Goal: Information Seeking & Learning: Learn about a topic

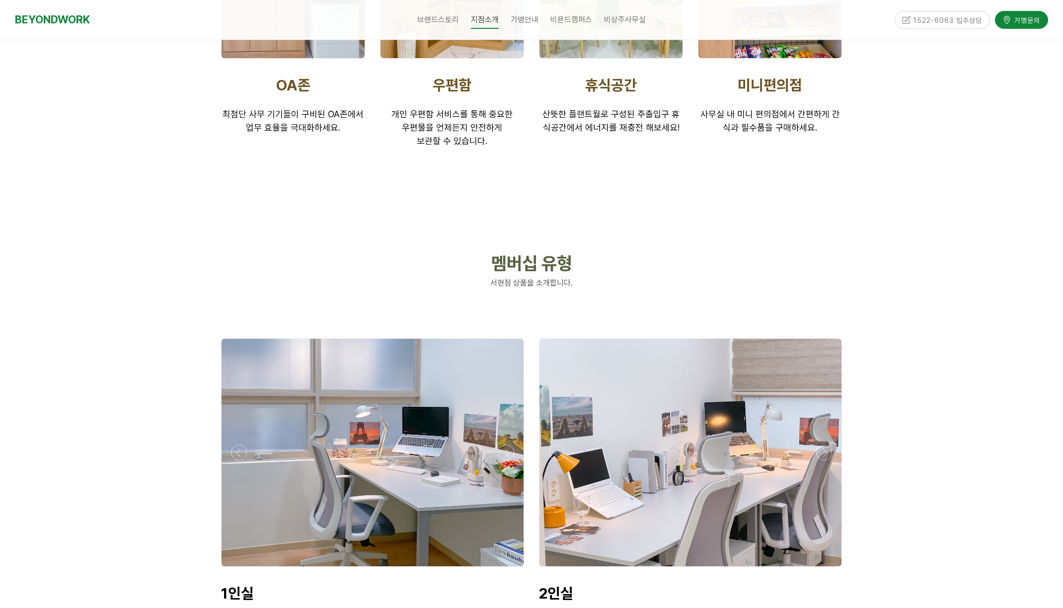
scroll to position [2295, 0]
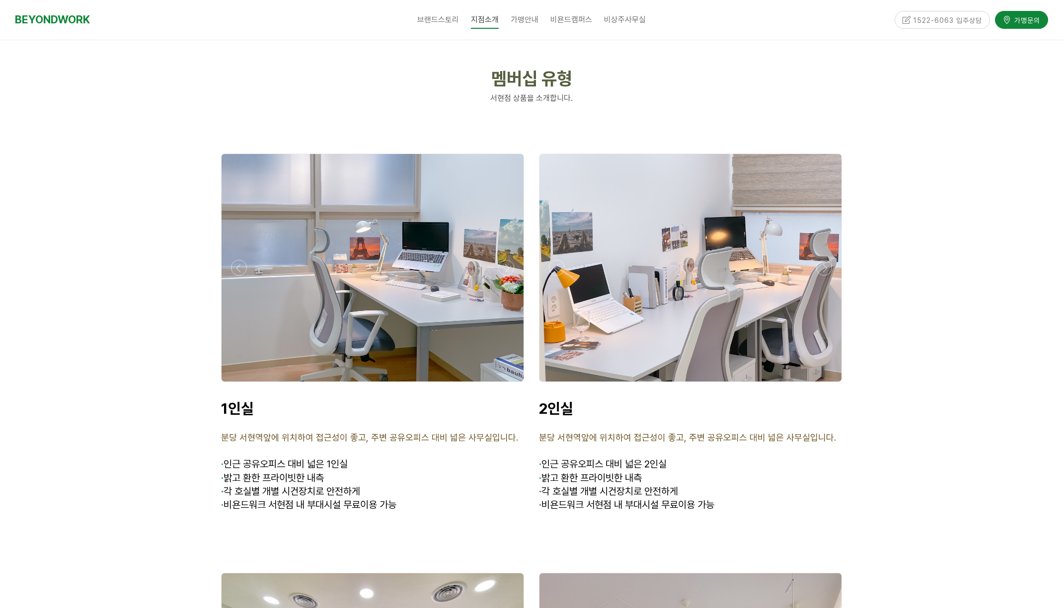
click at [357, 331] on div at bounding box center [373, 267] width 302 height 227
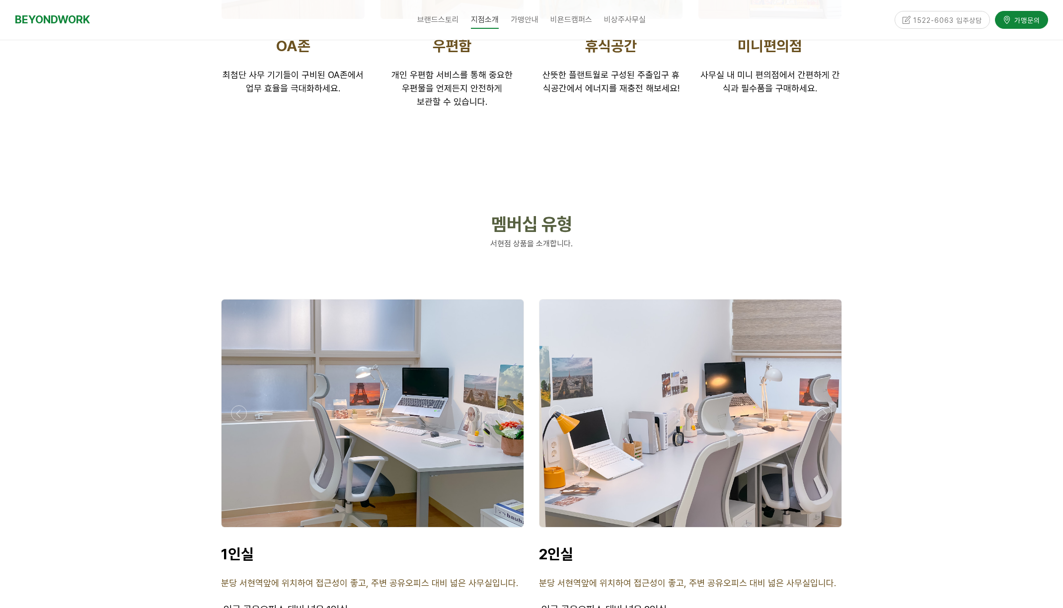
scroll to position [2229, 0]
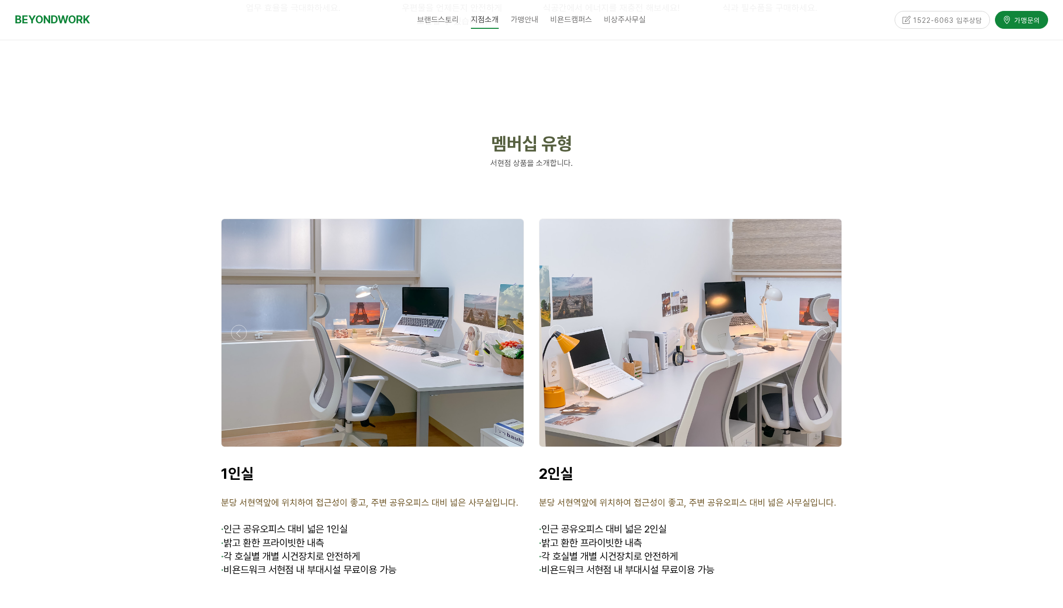
click at [407, 334] on div at bounding box center [373, 332] width 302 height 227
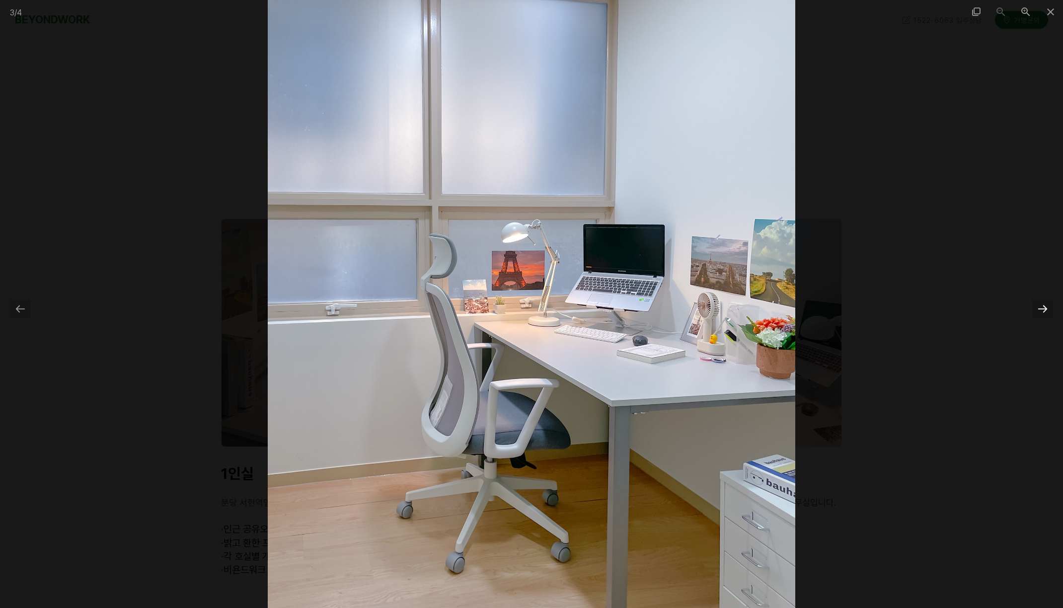
click at [1037, 305] on div at bounding box center [1042, 308] width 21 height 19
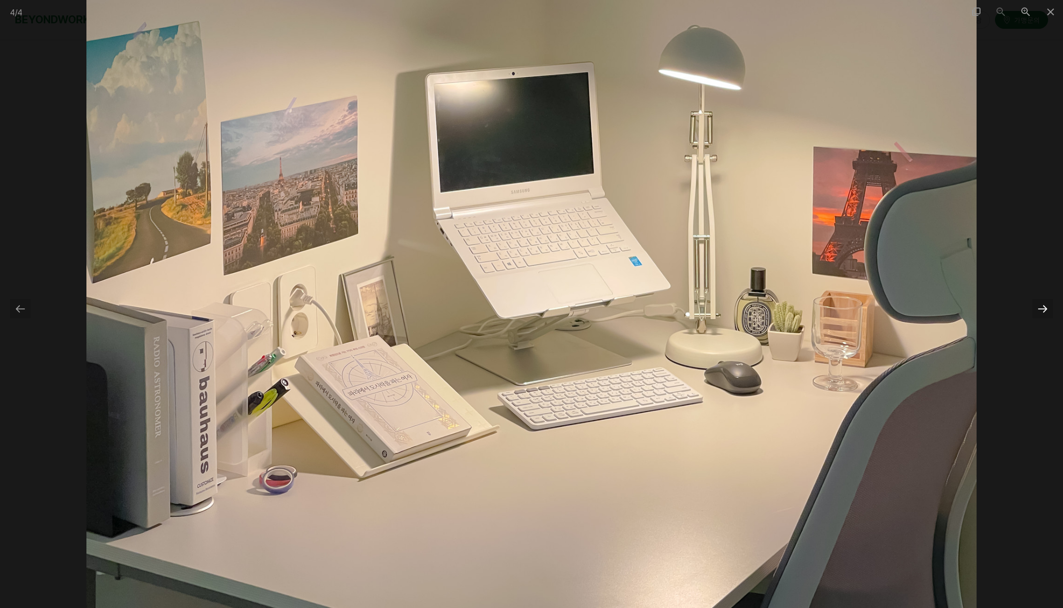
click at [1037, 305] on div at bounding box center [1042, 308] width 21 height 19
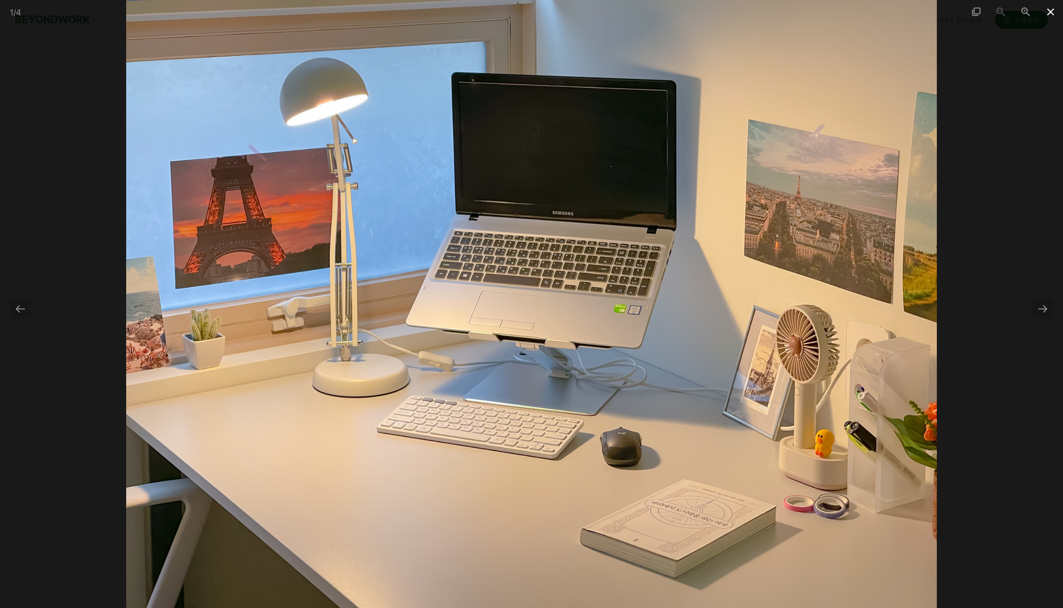
click at [1048, 11] on span at bounding box center [1050, 11] width 25 height 23
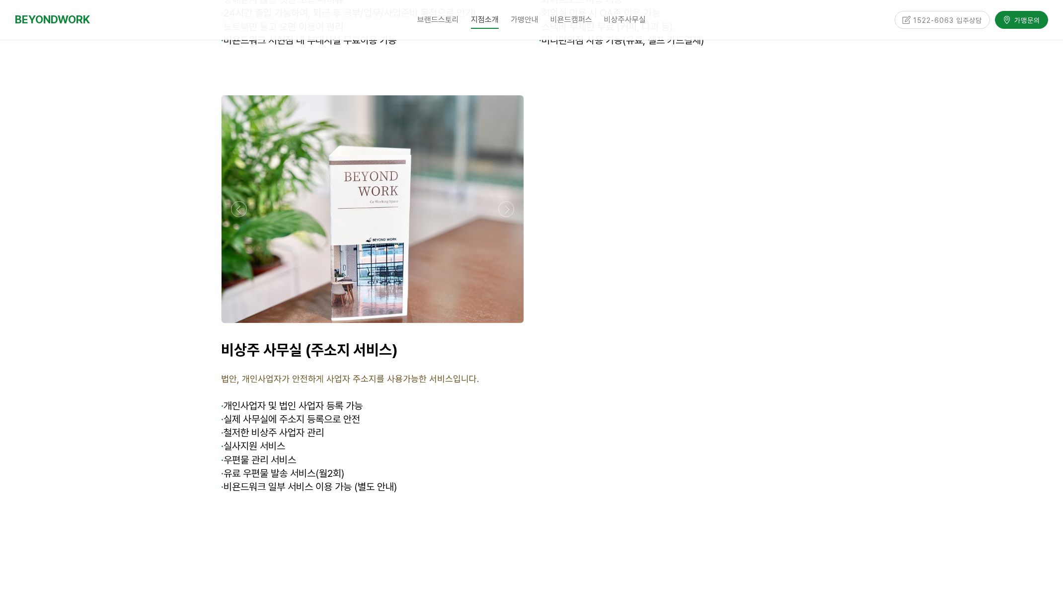
scroll to position [3785, 0]
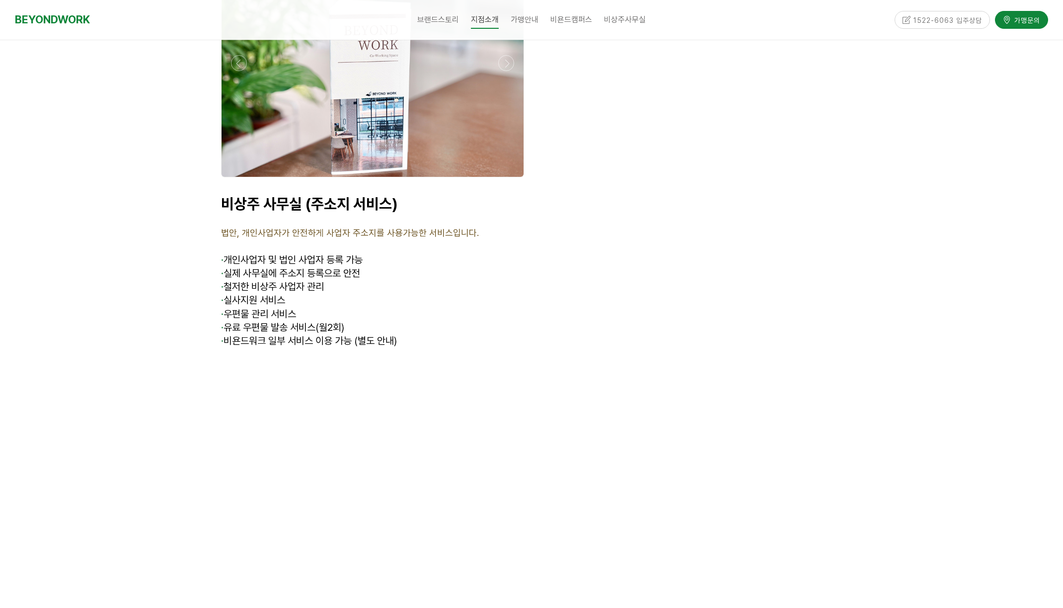
click at [246, 195] on strong "비상주 사무실 (주소지 서비스)" at bounding box center [309, 204] width 177 height 18
drag, startPoint x: 223, startPoint y: 172, endPoint x: 405, endPoint y: 206, distance: 185.3
click at [406, 195] on p "비상주 사무실 (주소지 서비스)" at bounding box center [372, 204] width 303 height 18
click at [404, 226] on p "법안, 개인사업자가 안전하게 사업자 주소지를 사용가능한 서비스입니다." at bounding box center [372, 232] width 303 height 13
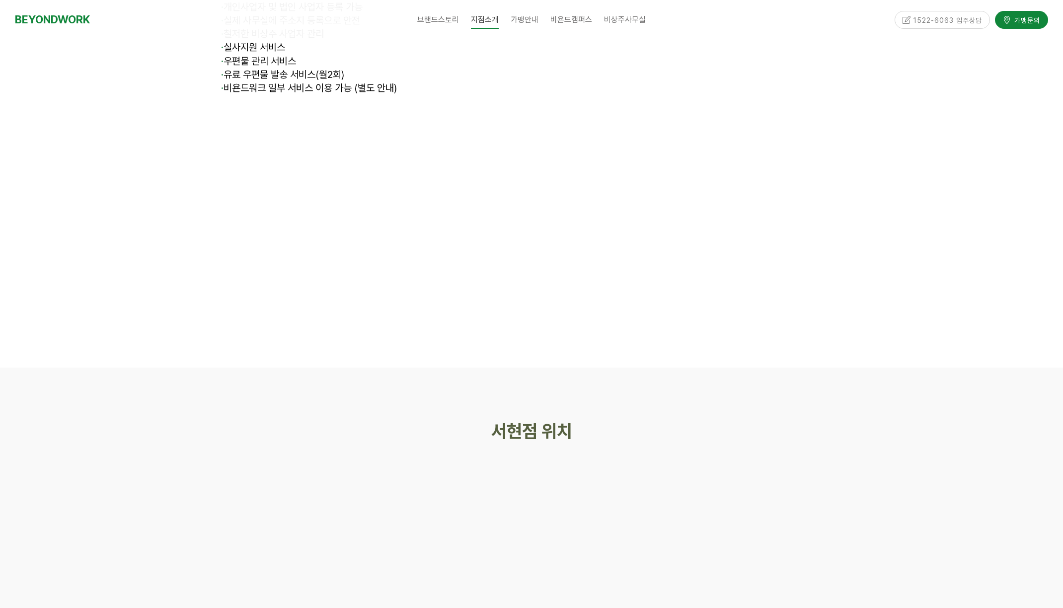
scroll to position [4284, 0]
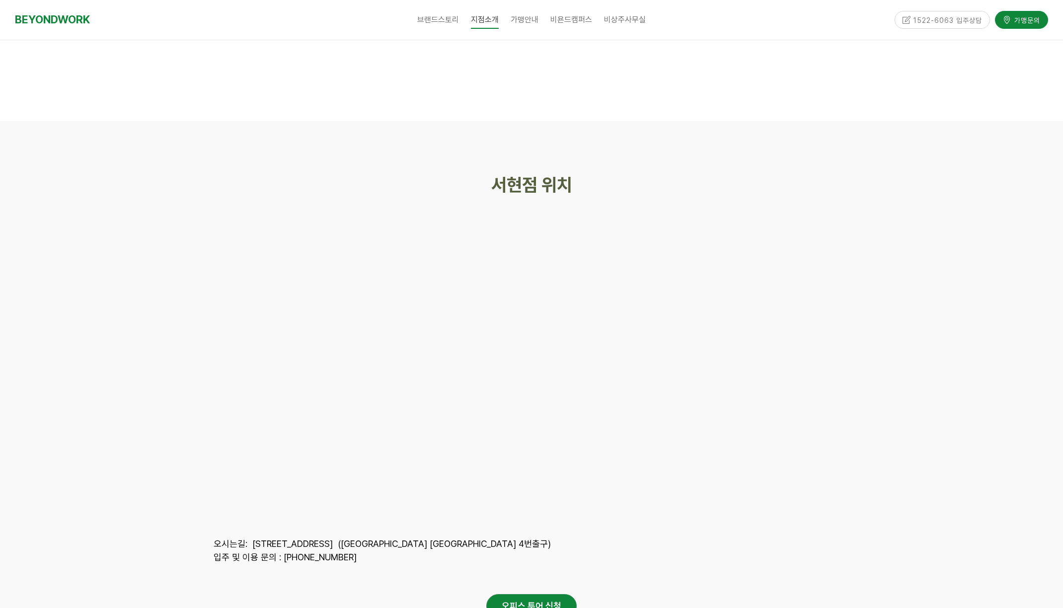
click at [1013, 249] on div at bounding box center [531, 394] width 1063 height 546
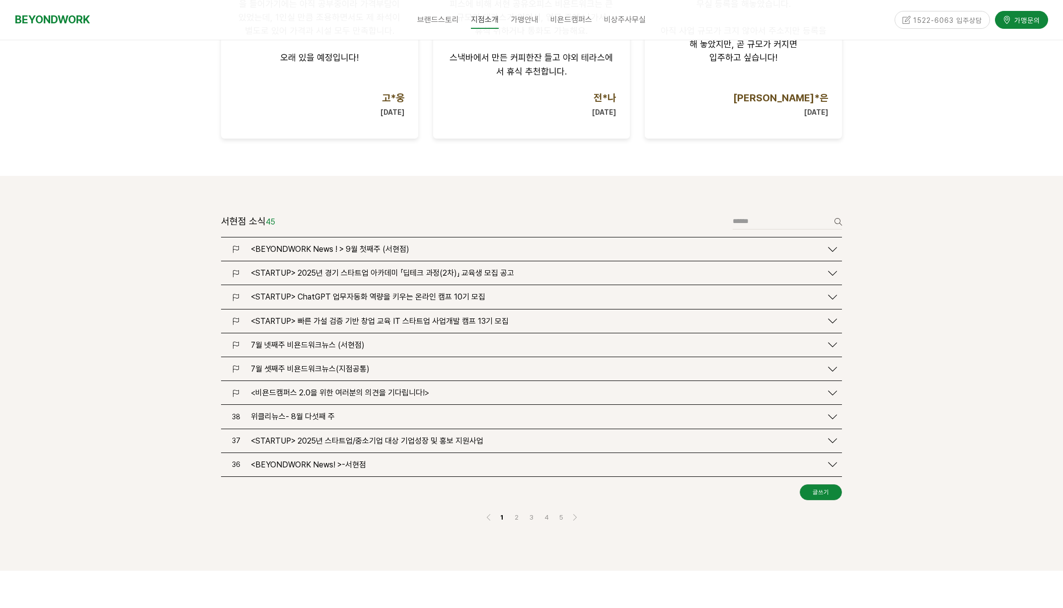
scroll to position [875, 0]
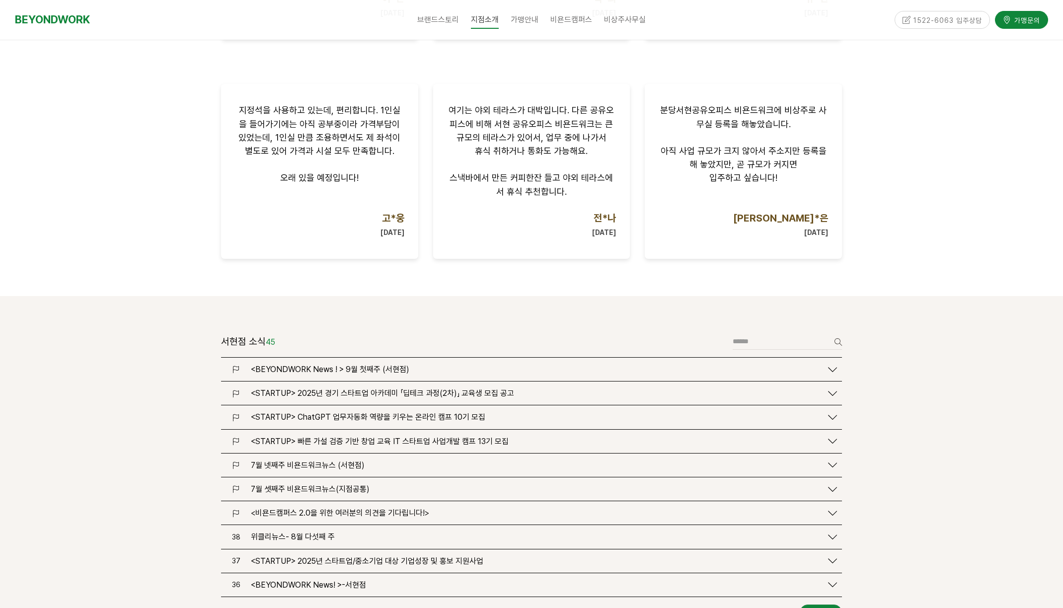
click at [992, 279] on div at bounding box center [531, 26] width 1063 height 539
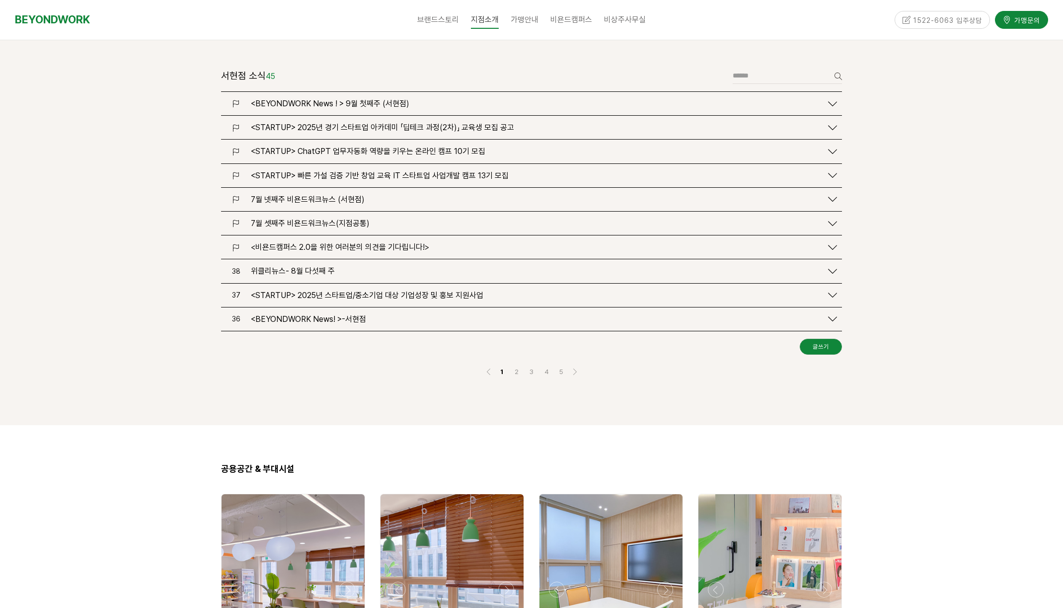
scroll to position [1140, 0]
click at [391, 96] on div "<BEYONDWORK News ! > 9월 첫째주 (서현점)" at bounding box center [531, 104] width 621 height 23
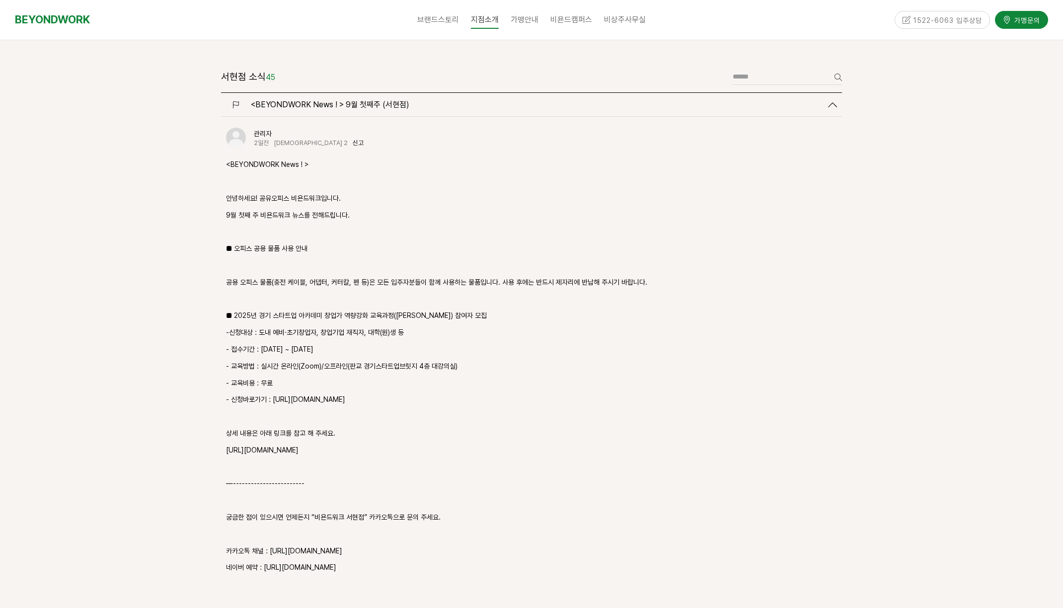
click at [383, 100] on span "<BEYONDWORK News ! > 9월 첫째주 (서현점)" at bounding box center [330, 104] width 158 height 9
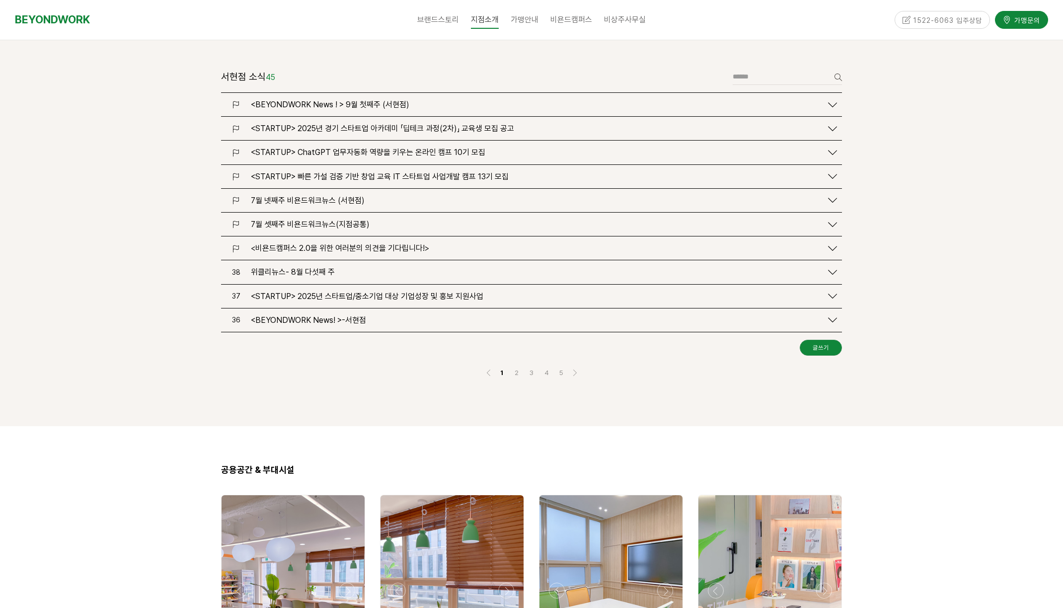
click at [383, 100] on span "<BEYONDWORK News ! > 9월 첫째주 (서현점)" at bounding box center [330, 104] width 158 height 9
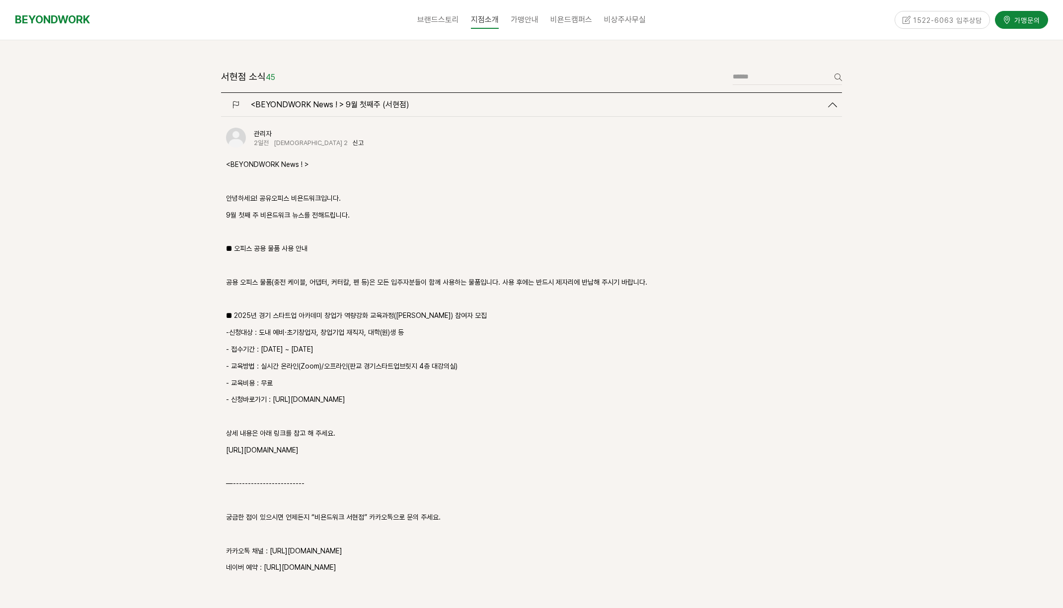
click at [300, 310] on p "■ 2025년 경기 스타트업 아카데미 창업가 역량강화 교육과정([PERSON_NAME]) 참여자 모집" at bounding box center [531, 316] width 611 height 12
click at [373, 100] on span "<BEYONDWORK News ! > 9월 첫째주 (서현점)" at bounding box center [330, 104] width 158 height 9
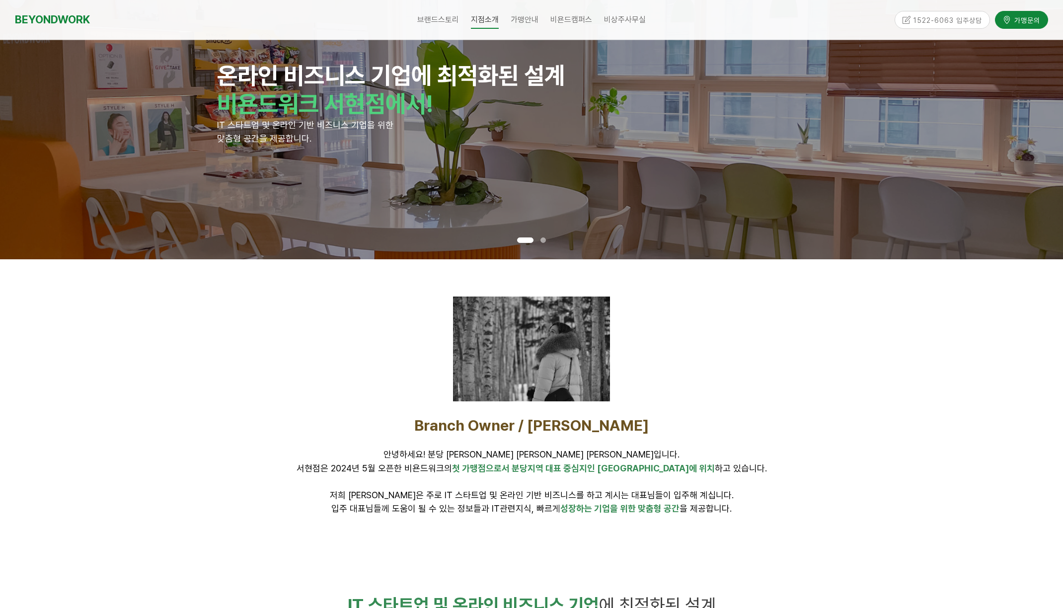
scroll to position [42, 0]
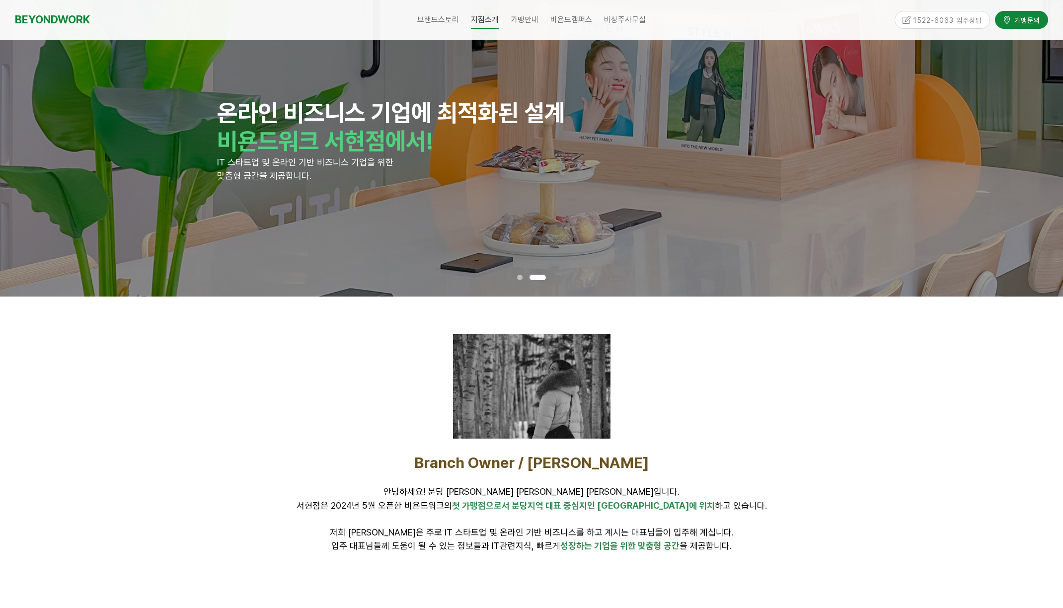
drag, startPoint x: 745, startPoint y: 388, endPoint x: 711, endPoint y: 351, distance: 50.3
click at [744, 388] on div at bounding box center [531, 386] width 621 height 105
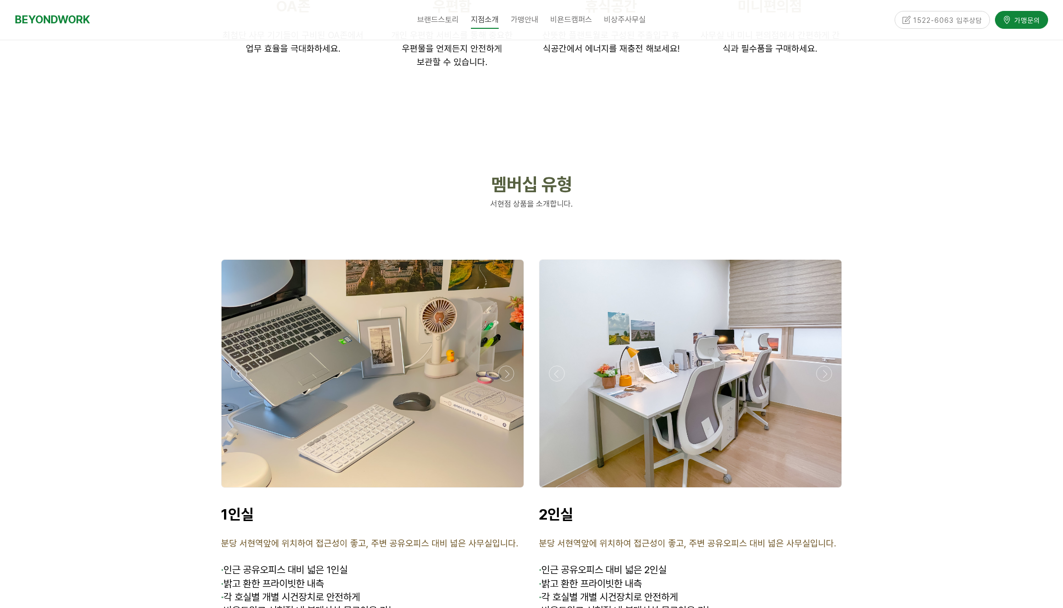
scroll to position [2122, 0]
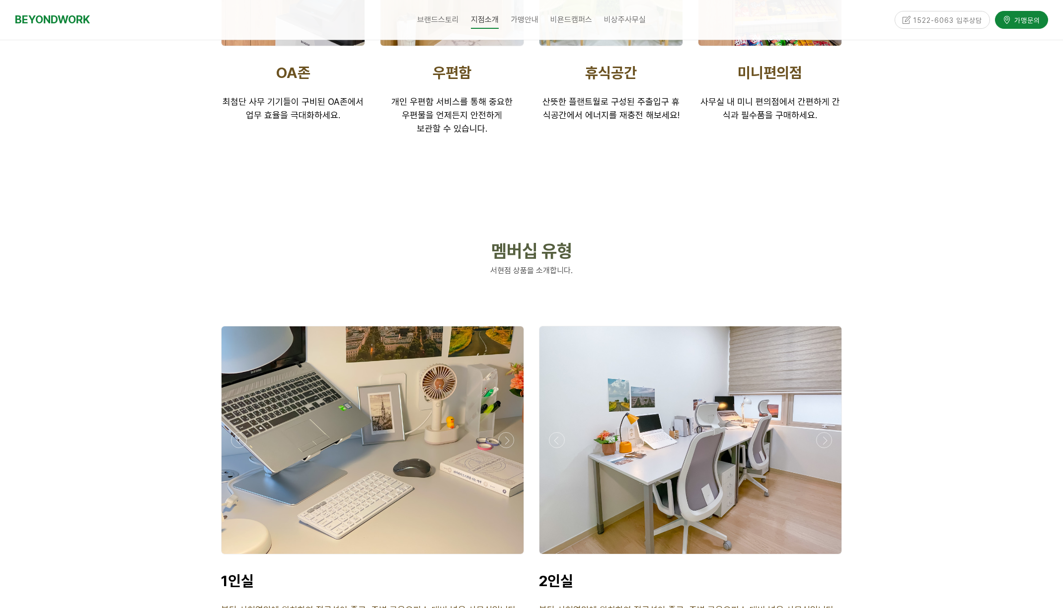
click at [377, 418] on div at bounding box center [373, 439] width 302 height 227
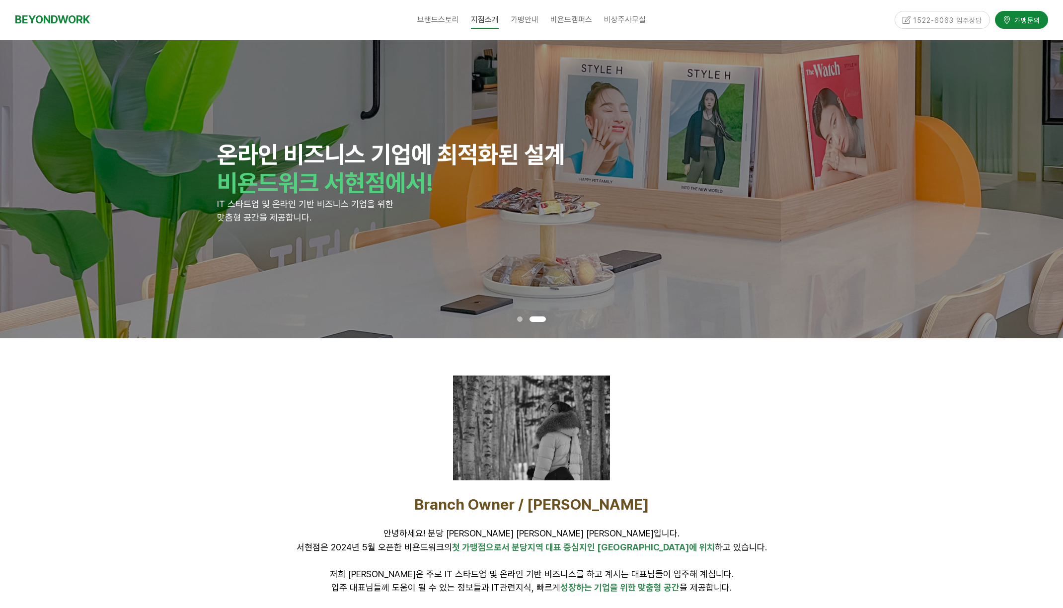
click at [946, 23] on div "1522-6063 입주상담" at bounding box center [942, 19] width 96 height 17
click at [946, 20] on div "1522-6063 입주상담" at bounding box center [942, 19] width 96 height 17
click at [885, 453] on div at bounding box center [531, 485] width 1063 height 294
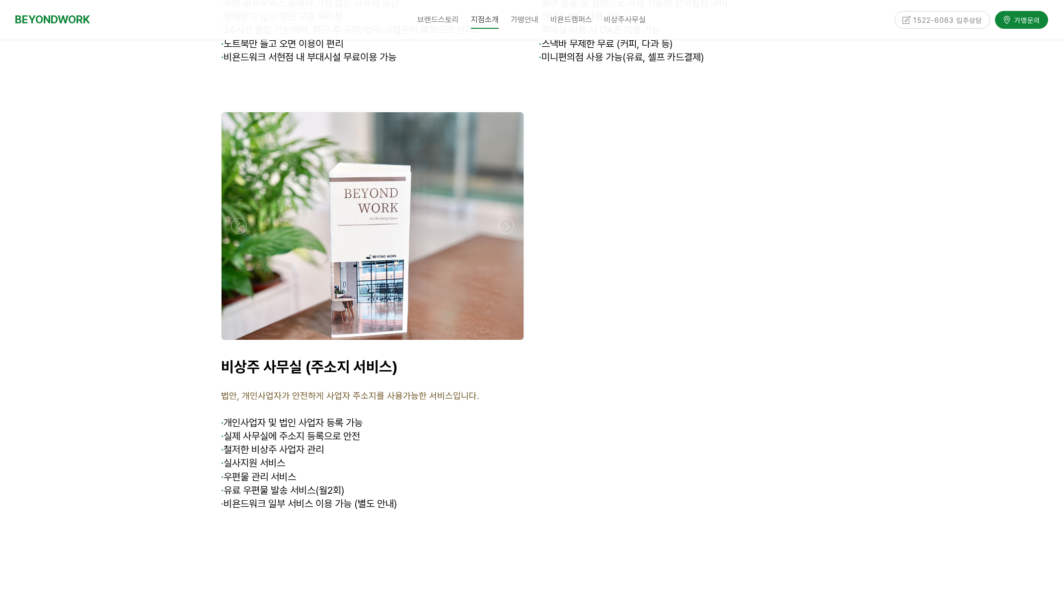
scroll to position [3911, 0]
